Goal: Use online tool/utility: Utilize a website feature to perform a specific function

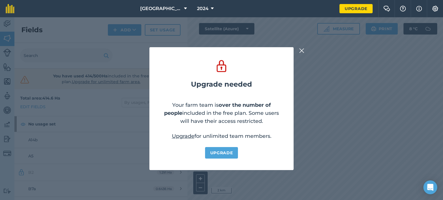
click at [300, 52] on img at bounding box center [301, 50] width 5 height 7
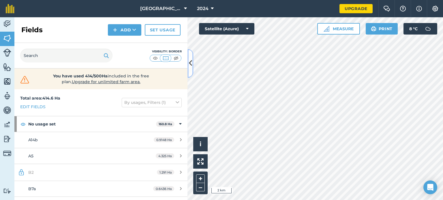
click at [187, 59] on button at bounding box center [190, 63] width 6 height 29
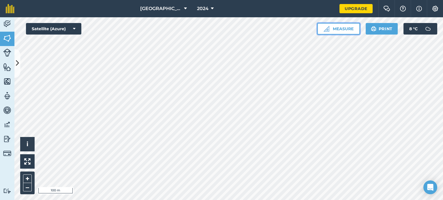
click at [333, 32] on button "Measure" at bounding box center [338, 29] width 43 height 12
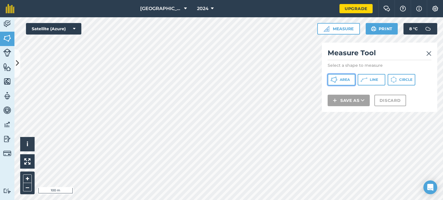
click at [344, 79] on span "Area" at bounding box center [344, 80] width 10 height 5
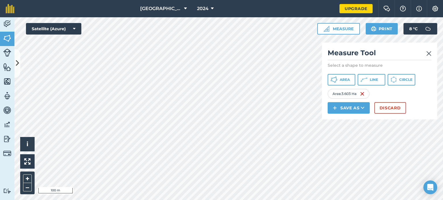
click at [242, 200] on html "[GEOGRAPHIC_DATA] (Pty) Ltd 2024 Upgrade Farm Chat Help Info Settings Map print…" at bounding box center [221, 100] width 443 height 200
click at [232, 12] on div "[GEOGRAPHIC_DATA] (Pty) Ltd 2024 Upgrade Farm Chat Help Info Settings Map print…" at bounding box center [221, 100] width 443 height 200
click at [332, 80] on icon at bounding box center [333, 79] width 7 height 7
